Goal: Transaction & Acquisition: Download file/media

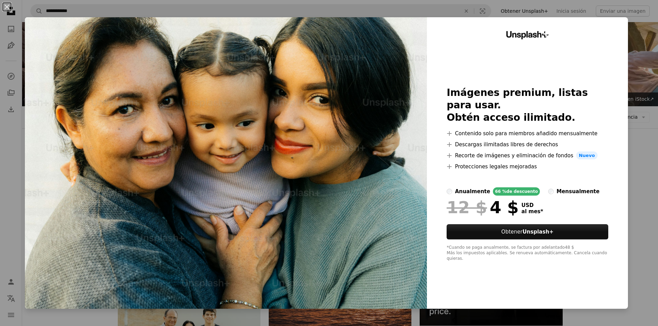
scroll to position [7527, 0]
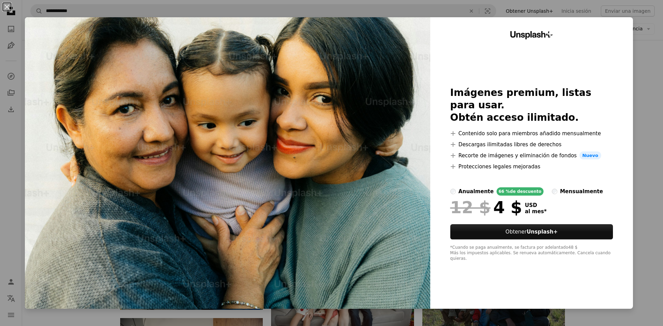
click at [634, 154] on div "An X shape Unsplash+ Imágenes premium, listas para usar. Obtén acceso ilimitado…" at bounding box center [331, 163] width 663 height 326
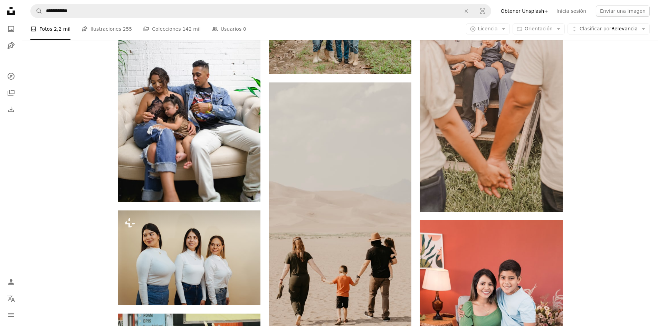
scroll to position [8804, 0]
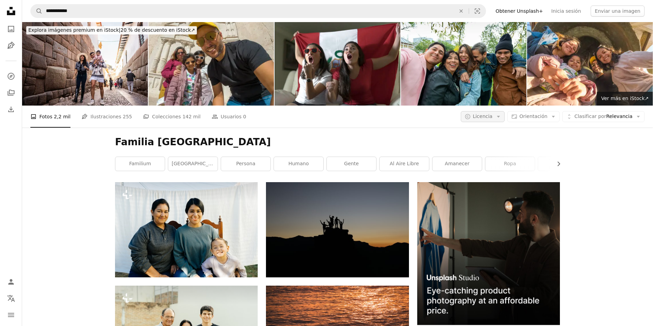
click at [504, 111] on button "A copyright icon © Licencia Arrow down" at bounding box center [483, 116] width 44 height 11
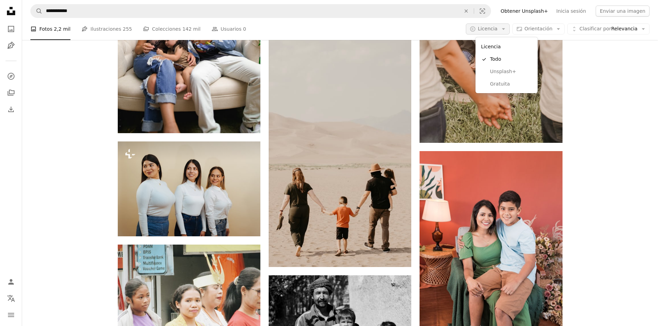
click at [510, 29] on button "A copyright icon © Licencia Arrow down" at bounding box center [488, 28] width 44 height 11
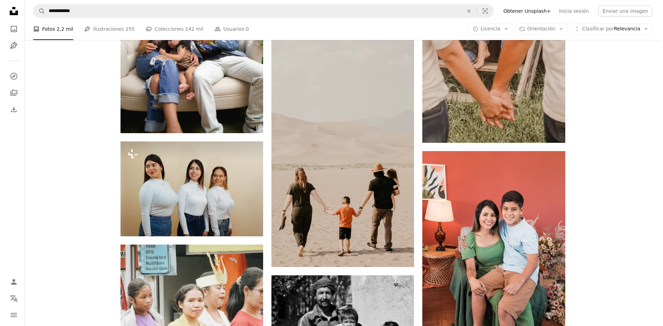
scroll to position [9874, 0]
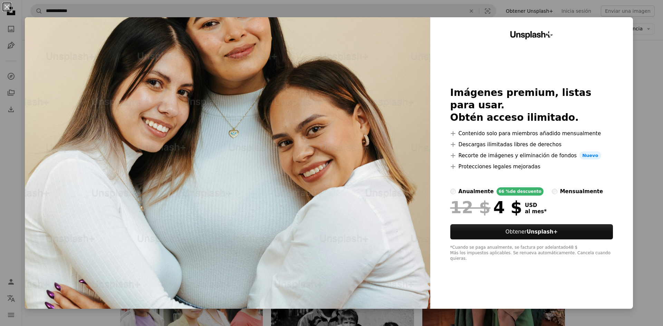
click at [638, 84] on div "An X shape Unsplash+ Imágenes premium, listas para usar. Obtén acceso ilimitado…" at bounding box center [331, 163] width 663 height 326
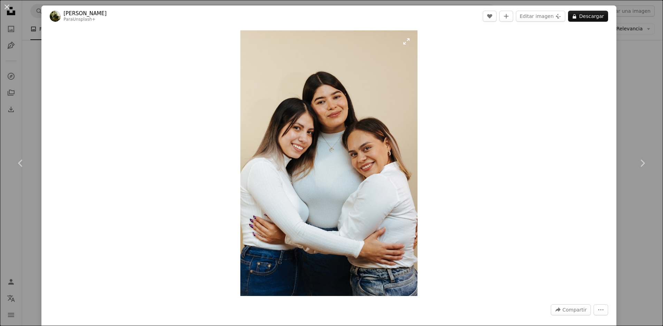
drag, startPoint x: 334, startPoint y: 133, endPoint x: 309, endPoint y: 115, distance: 30.3
click at [309, 115] on img "Ampliar en esta imagen" at bounding box center [328, 163] width 177 height 266
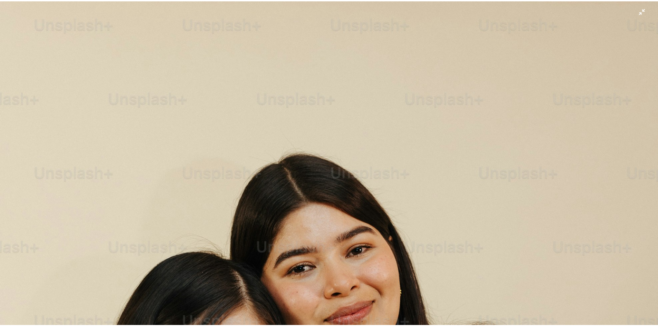
scroll to position [327, 0]
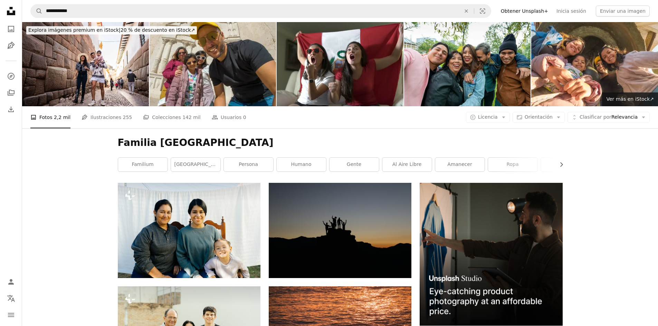
scroll to position [10220, 0]
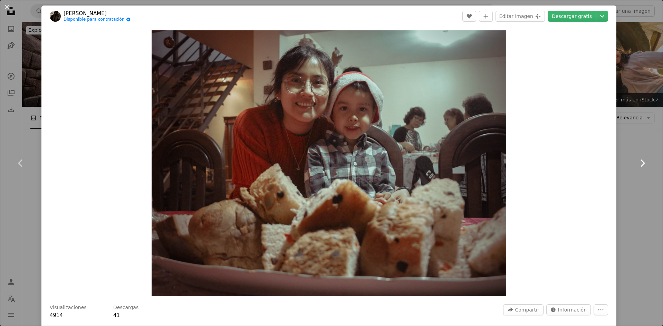
click at [621, 168] on link "Chevron right" at bounding box center [641, 163] width 41 height 66
click at [623, 87] on div "An X shape Chevron left Chevron right [PERSON_NAME] Disponible para contratació…" at bounding box center [331, 163] width 663 height 326
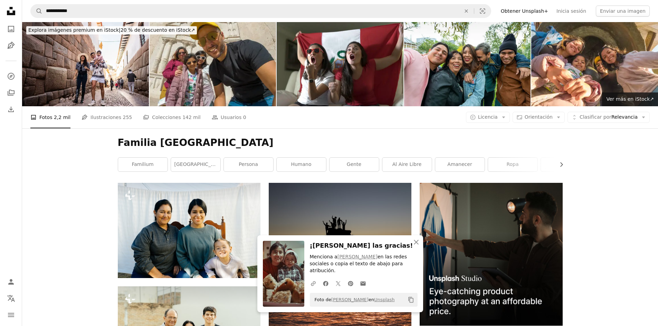
scroll to position [10427, 0]
click at [416, 245] on icon "button" at bounding box center [416, 242] width 5 height 5
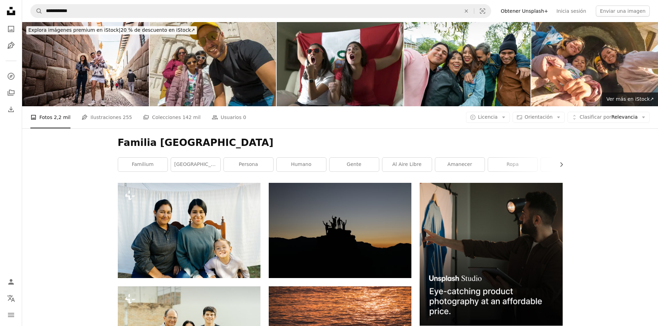
scroll to position [10807, 0]
click at [498, 114] on span "Licencia" at bounding box center [488, 117] width 20 height 6
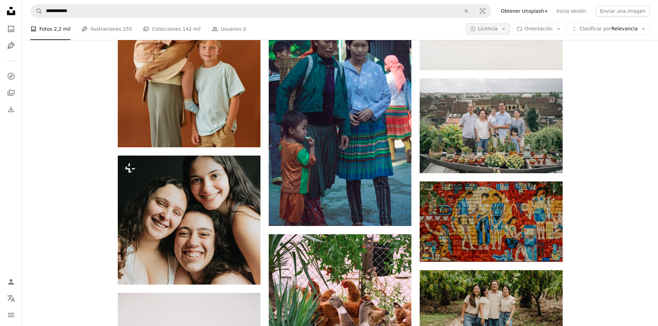
click at [498, 28] on span "Licencia" at bounding box center [488, 29] width 20 height 6
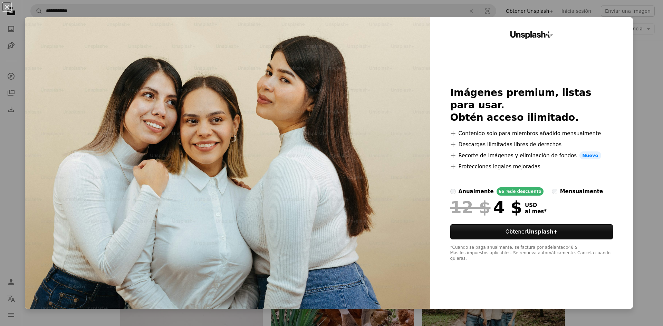
click at [637, 126] on div "An X shape Unsplash+ Imágenes premium, listas para usar. Obtén acceso ilimitado…" at bounding box center [331, 163] width 663 height 326
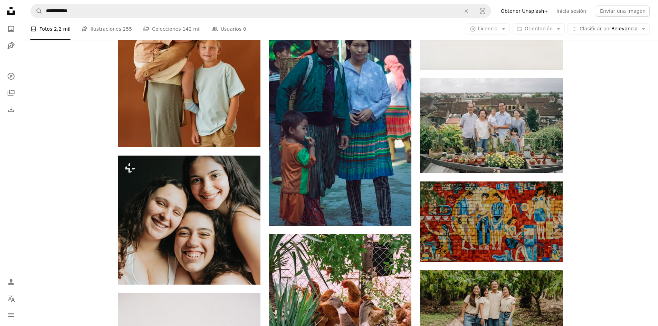
scroll to position [12395, 0]
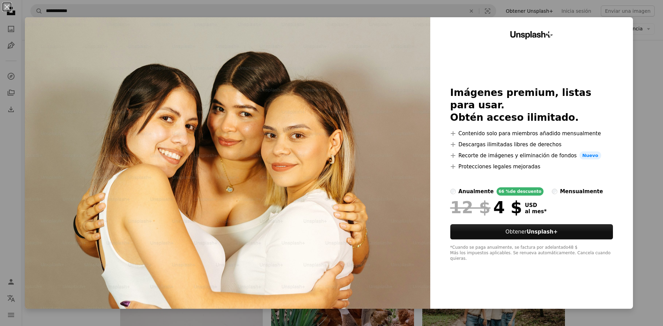
click at [645, 199] on div "An X shape Unsplash+ Imágenes premium, listas para usar. Obtén acceso ilimitado…" at bounding box center [331, 163] width 663 height 326
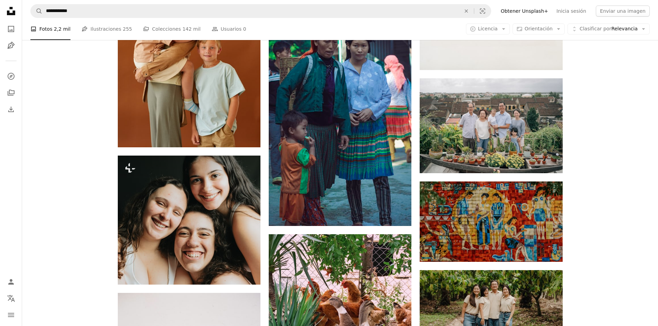
scroll to position [14017, 0]
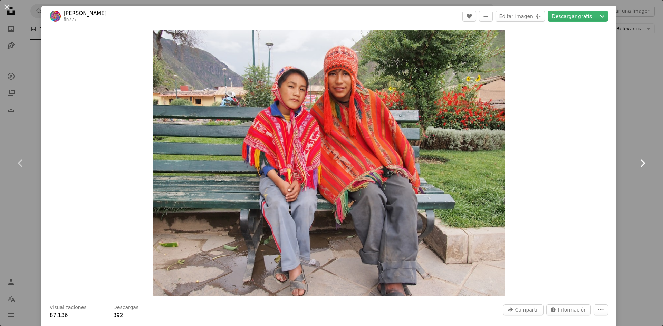
click at [627, 151] on link "Chevron right" at bounding box center [641, 163] width 41 height 66
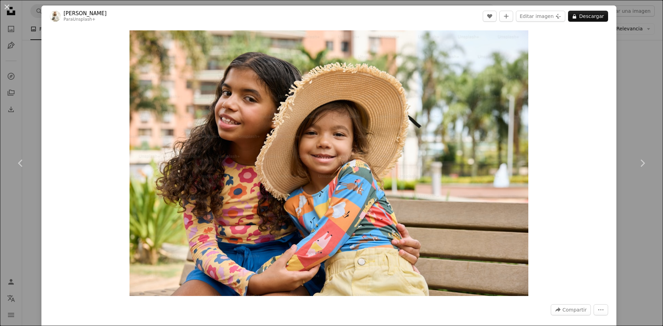
click at [648, 254] on div "An X shape Chevron left Chevron right [PERSON_NAME] Para Unsplash+ A heart A pl…" at bounding box center [331, 163] width 663 height 326
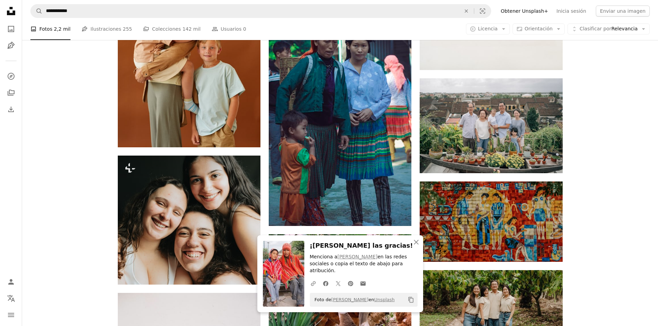
scroll to position [14225, 0]
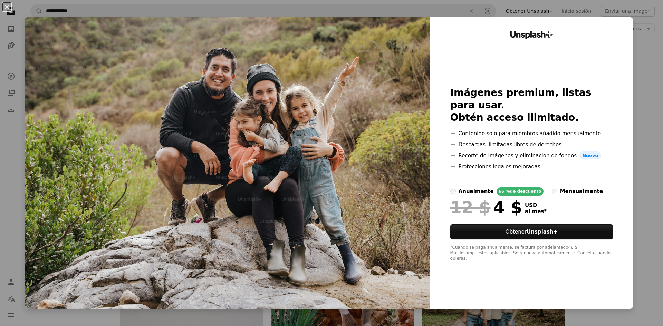
click at [632, 248] on div "An X shape Unsplash+ Imágenes premium, listas para usar. Obtén acceso ilimitado…" at bounding box center [331, 163] width 663 height 326
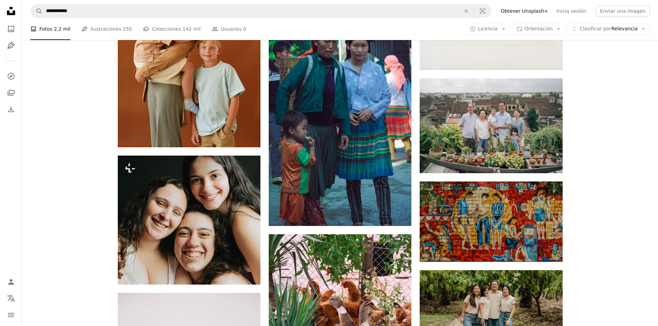
scroll to position [15709, 0]
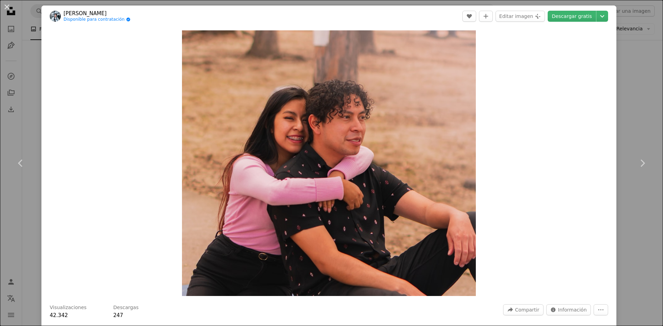
click at [640, 213] on div "An X shape Chevron left Chevron right [PERSON_NAME] Disponible para contratació…" at bounding box center [331, 163] width 663 height 326
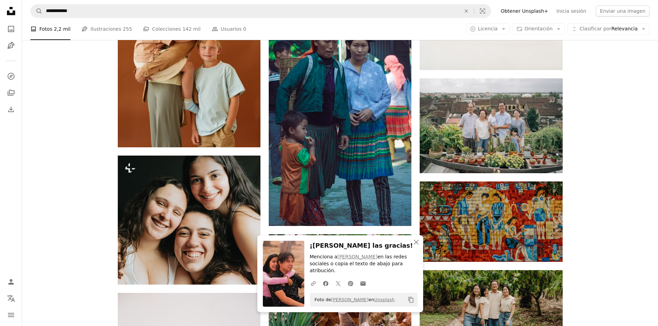
scroll to position [15882, 0]
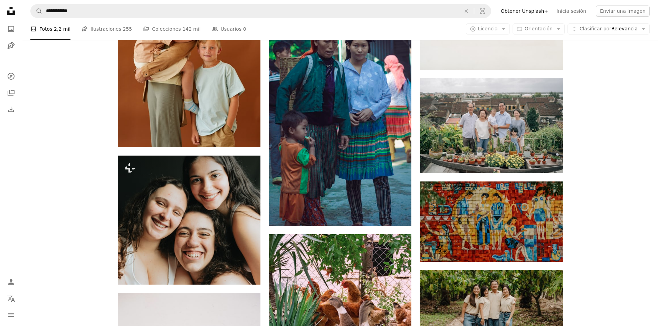
scroll to position [18264, 0]
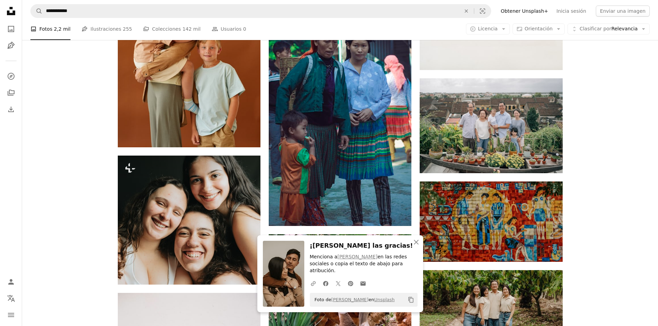
scroll to position [18437, 0]
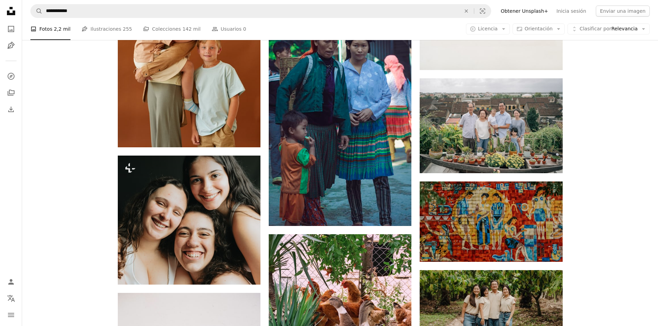
scroll to position [33179, 0]
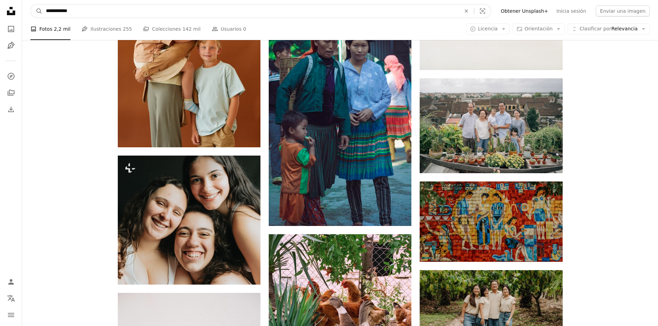
click at [90, 11] on input "**********" at bounding box center [250, 10] width 416 height 13
type input "**********"
click button "A magnifying glass" at bounding box center [37, 10] width 12 height 13
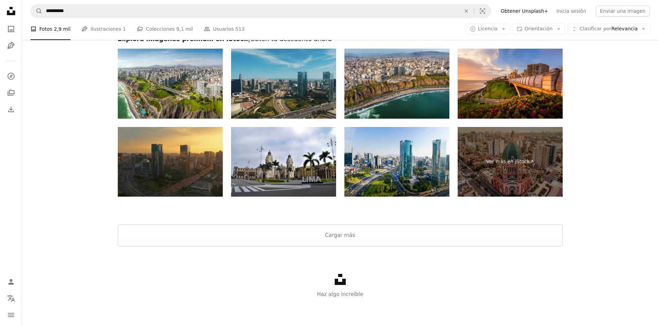
scroll to position [1251, 0]
click at [376, 241] on button "Cargar más" at bounding box center [340, 235] width 445 height 22
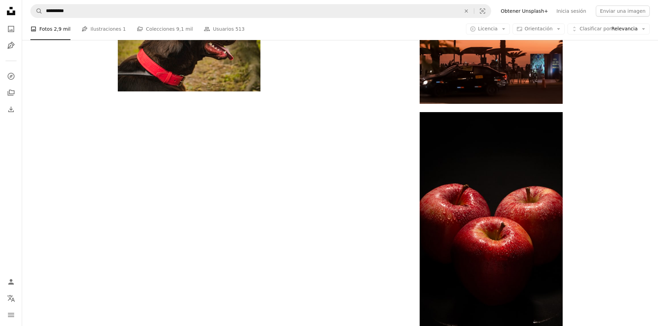
scroll to position [1735, 0]
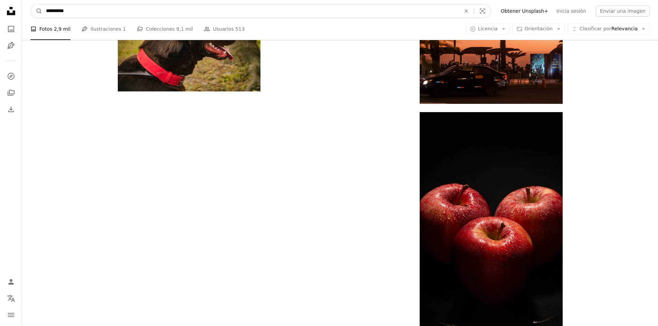
click at [116, 15] on input "**********" at bounding box center [250, 10] width 416 height 13
type input "*"
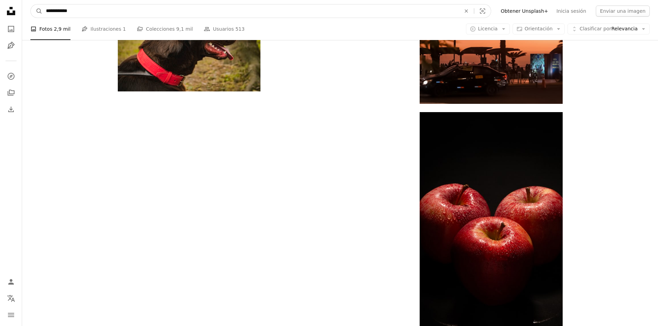
type input "**********"
click at [31, 4] on button "A magnifying glass" at bounding box center [37, 10] width 12 height 13
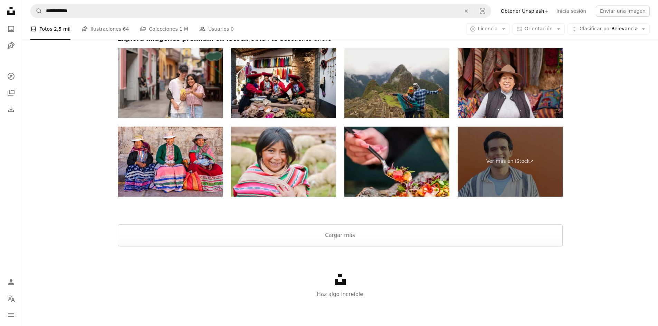
scroll to position [1208, 0]
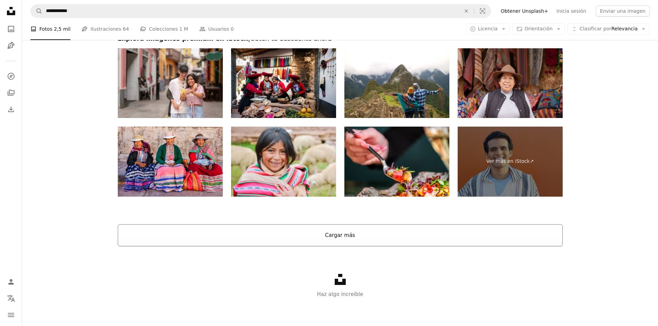
click at [336, 247] on button "Cargar más" at bounding box center [340, 235] width 445 height 22
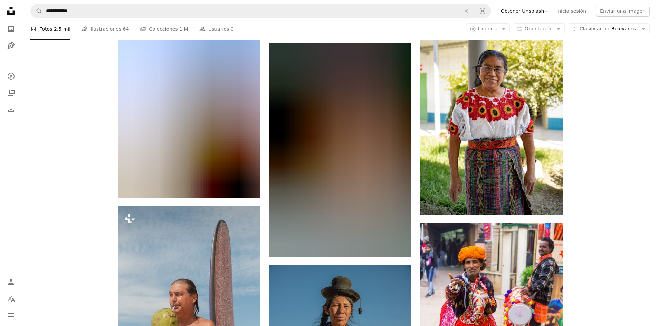
scroll to position [17504, 0]
